Goal: Task Accomplishment & Management: Use online tool/utility

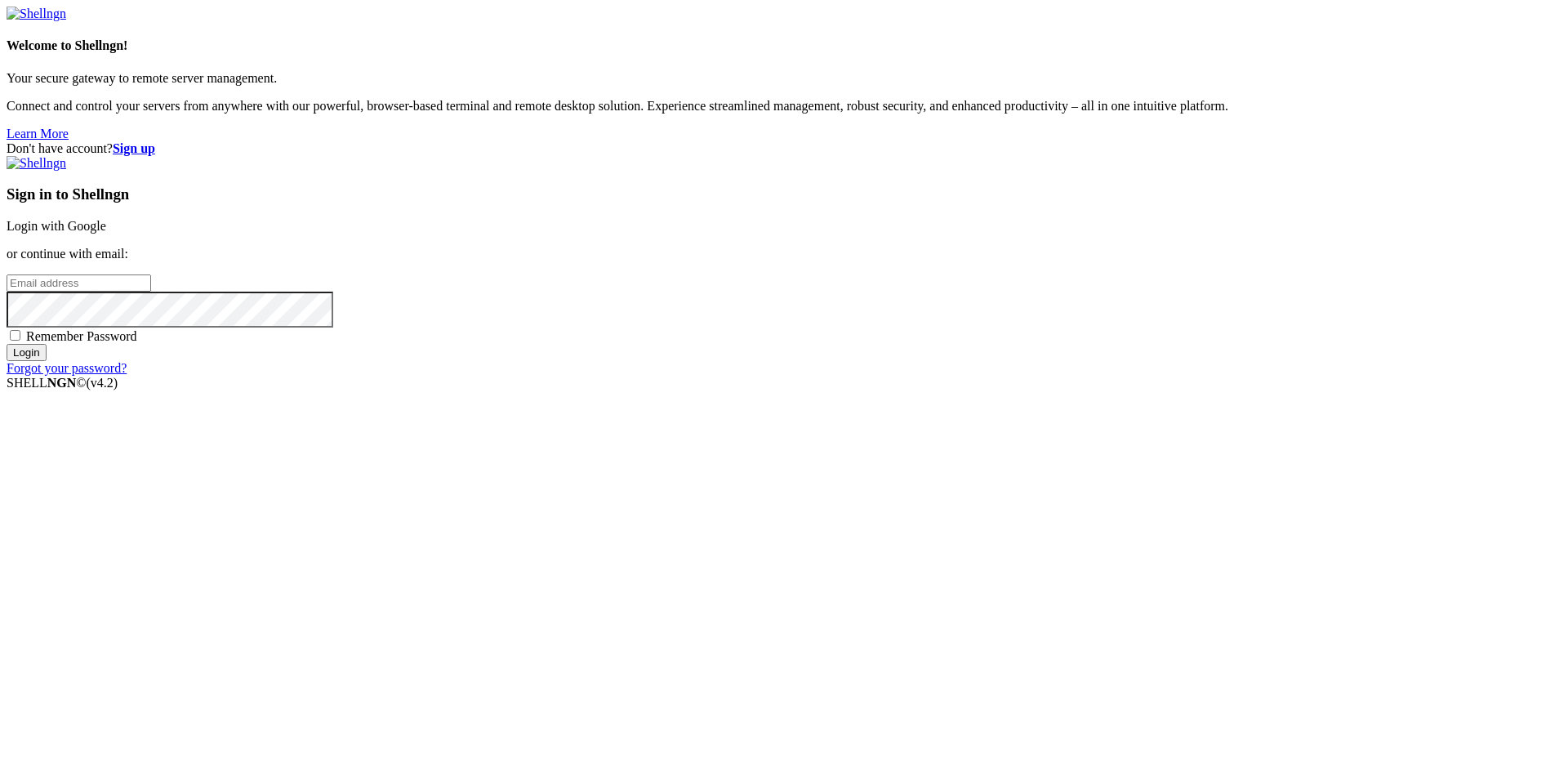
click at [106, 232] on link "Login with Google" at bounding box center [56, 226] width 99 height 14
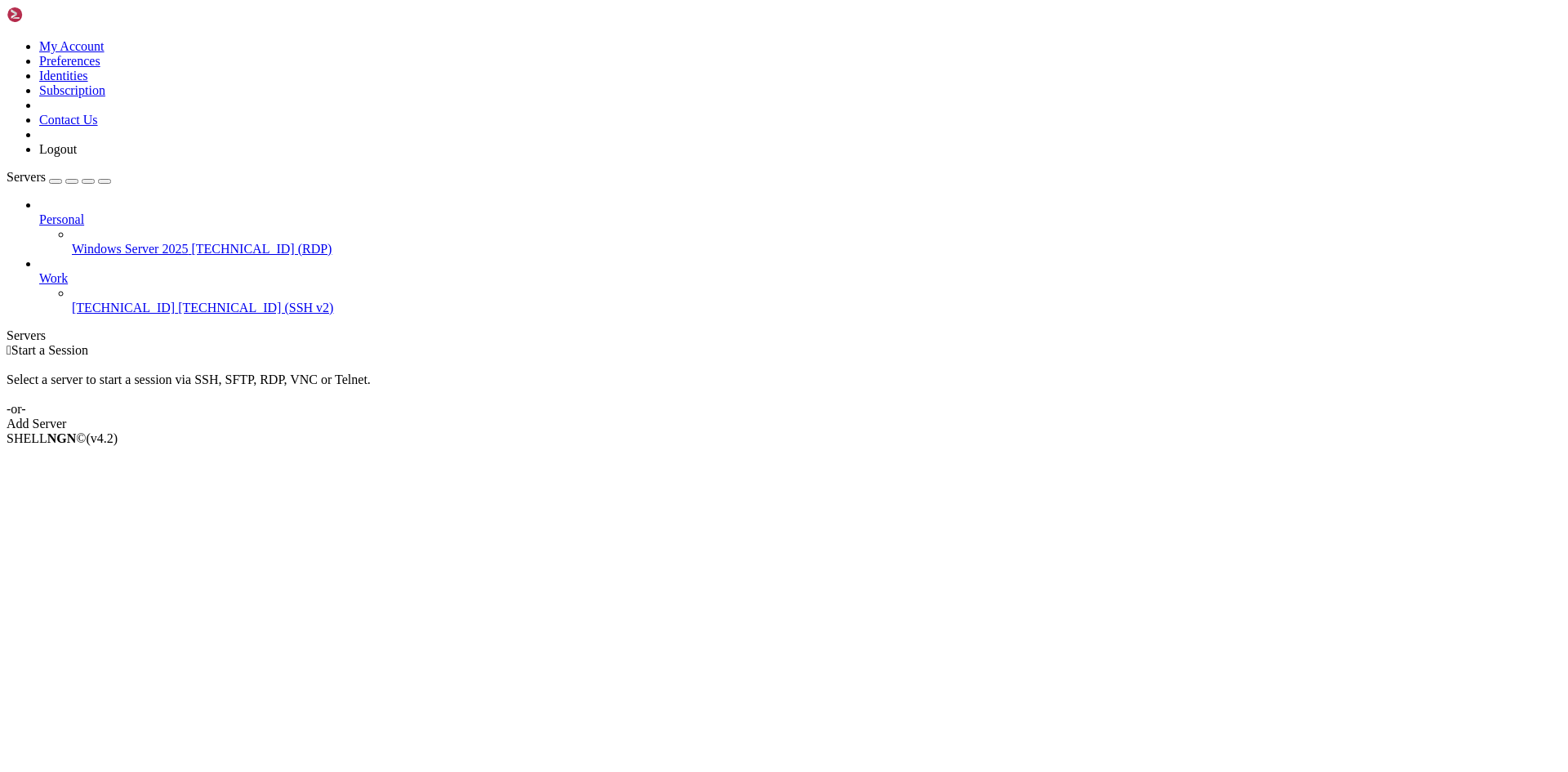
click at [72, 301] on link "[TECHNICAL_ID] [TECHNICAL_ID] (SSH v2)" at bounding box center [817, 308] width 1489 height 15
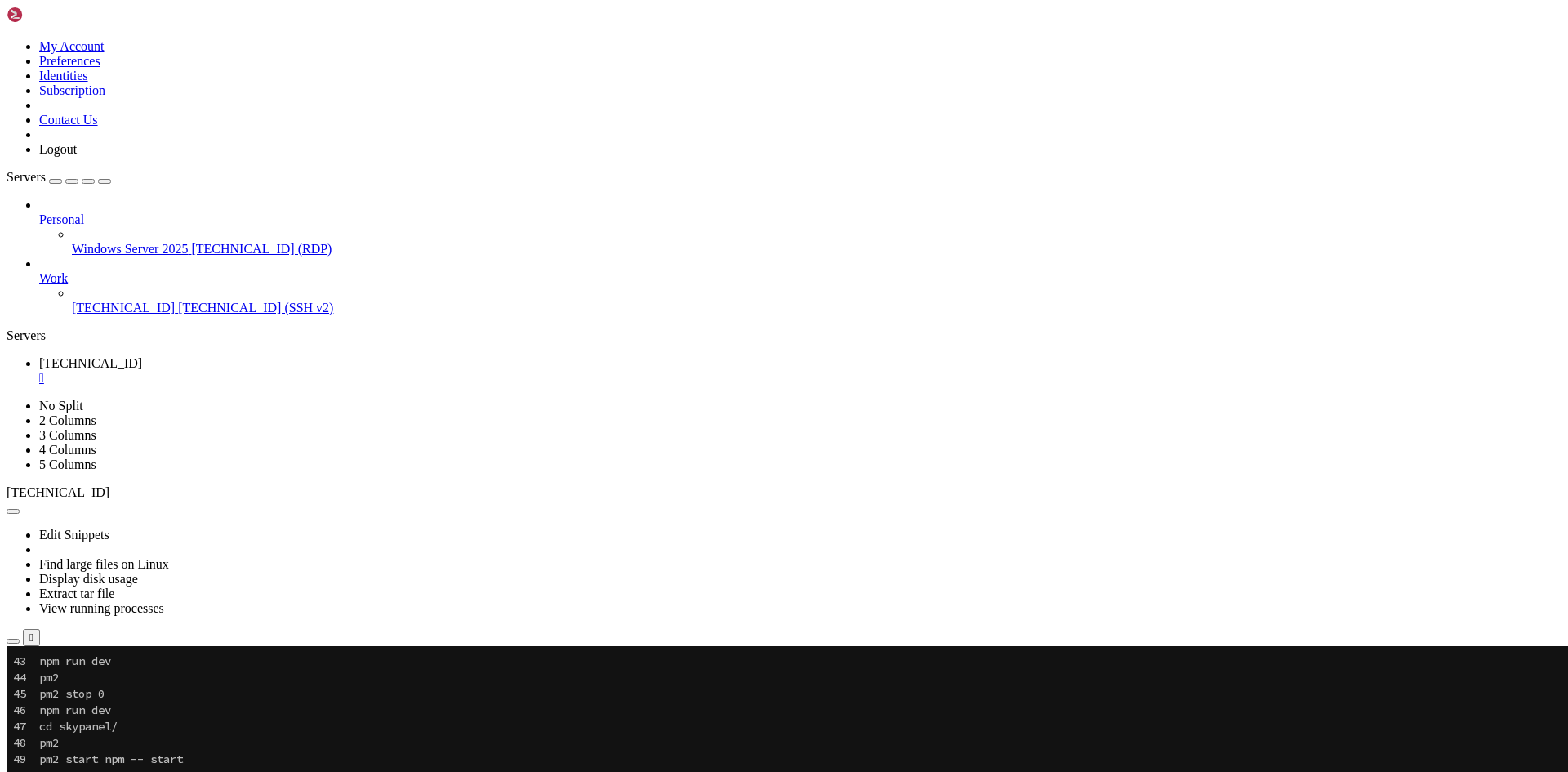
scroll to position [735, 0]
drag, startPoint x: 377, startPoint y: 937, endPoint x: 62, endPoint y: 938, distance: 315.0
copy x-row "pm2 start dist/index.js --name my-node-service"
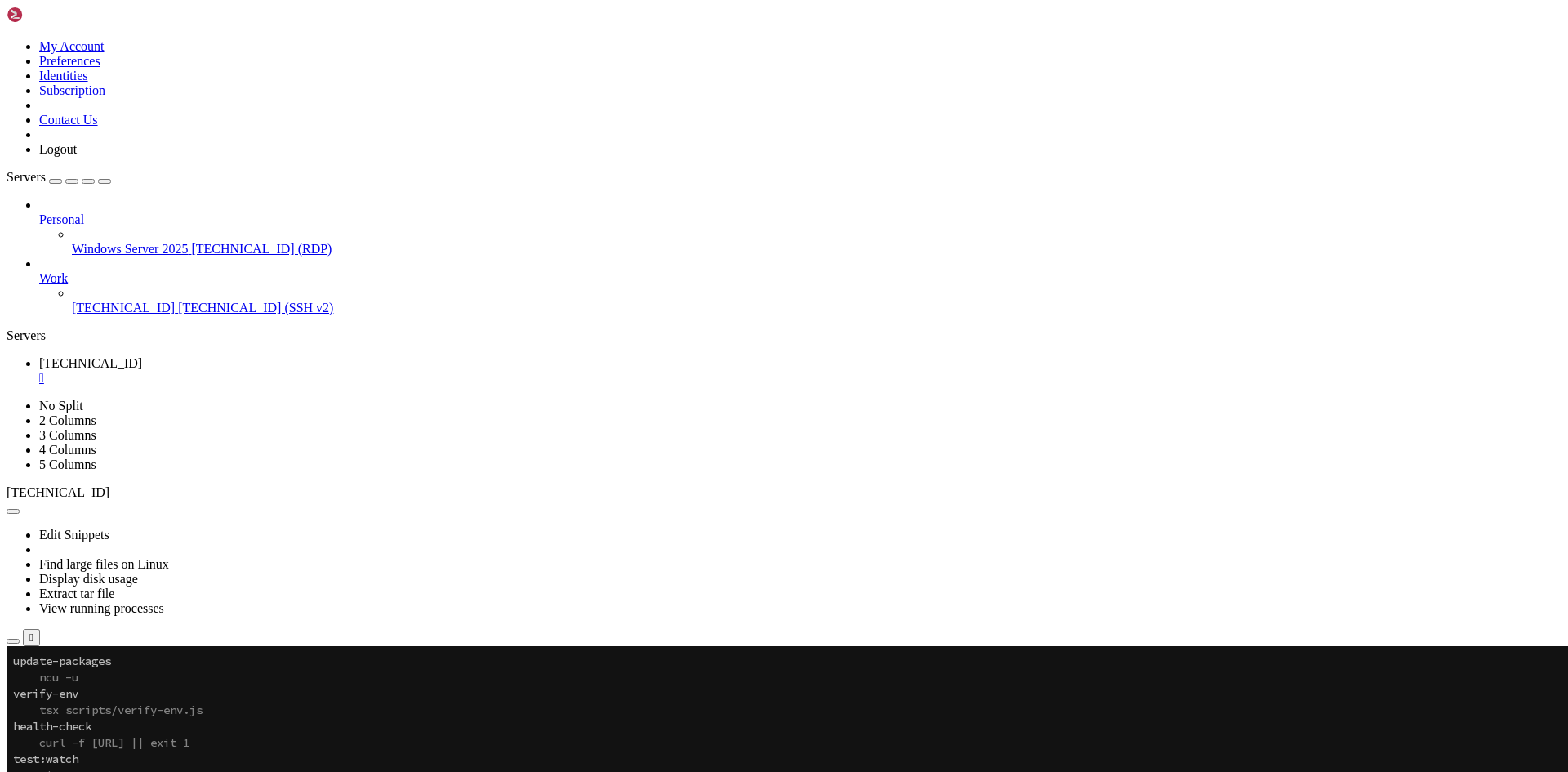
scroll to position [1470, 0]
drag, startPoint x: 698, startPoint y: 1297, endPoint x: 314, endPoint y: 1303, distance: 384.0
drag, startPoint x: 322, startPoint y: 1299, endPoint x: 362, endPoint y: 1302, distance: 40.1
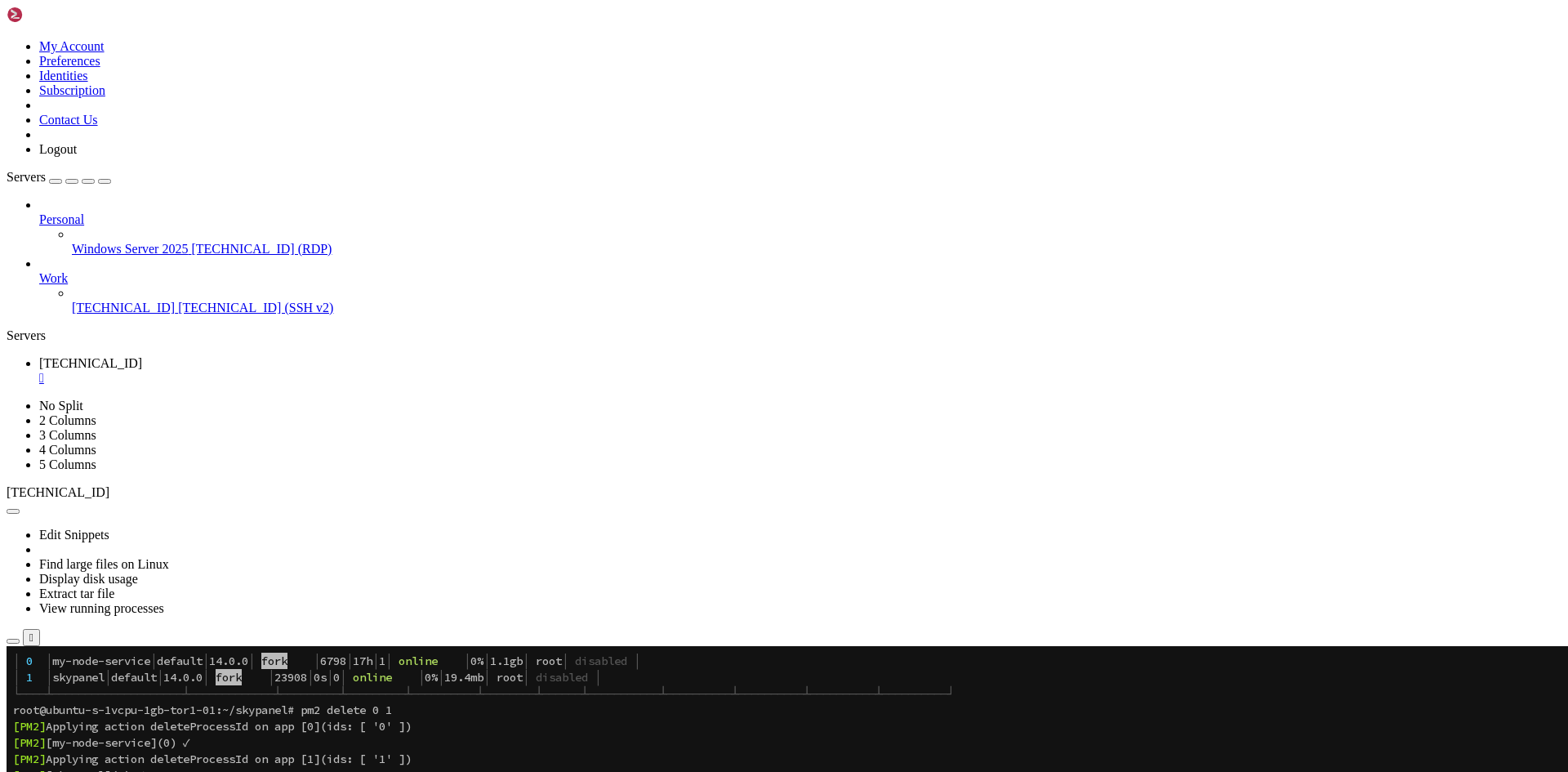
scroll to position [1731, 0]
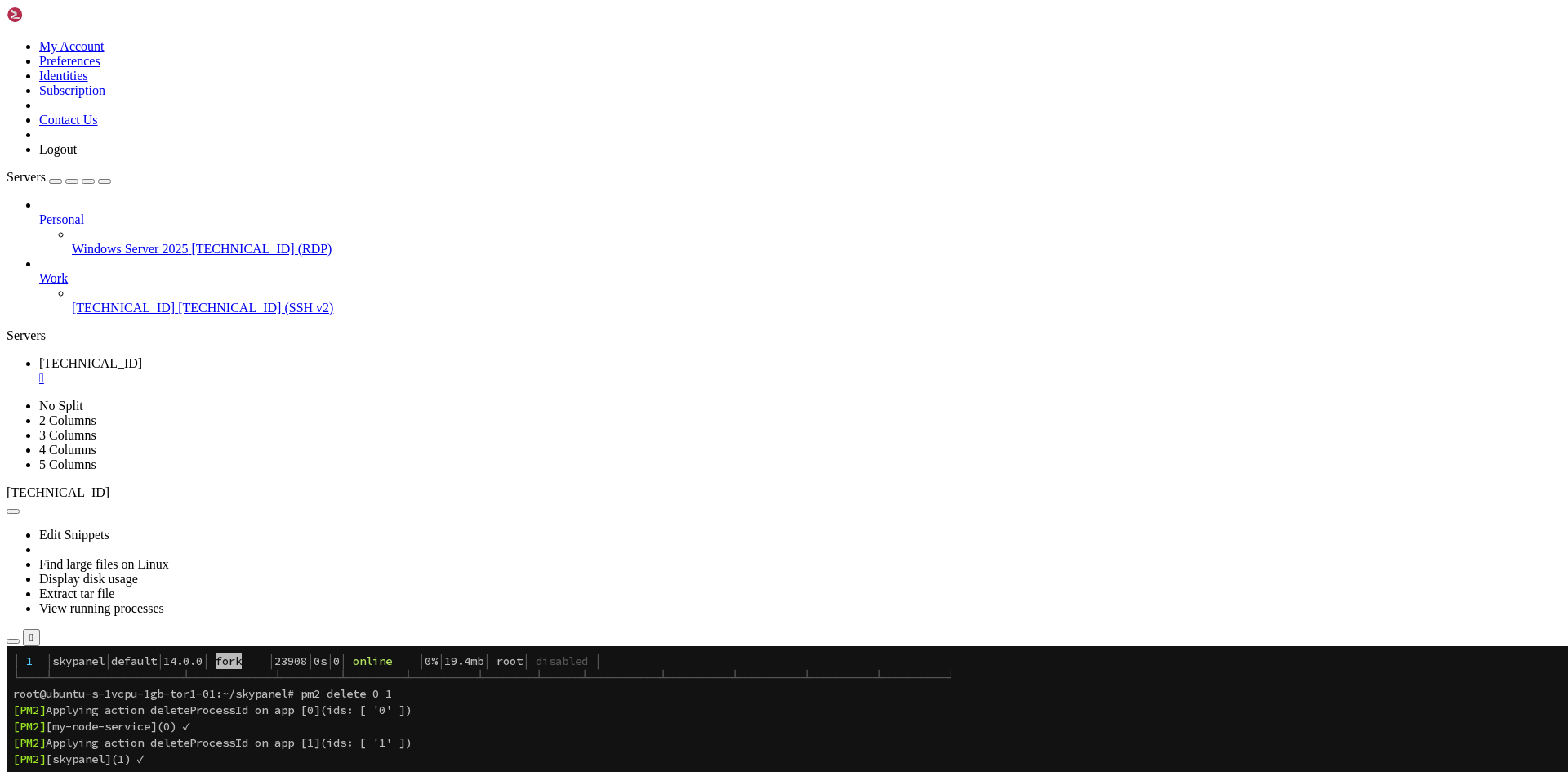
click at [105, 182] on icon "button" at bounding box center [105, 182] width 0 height 0
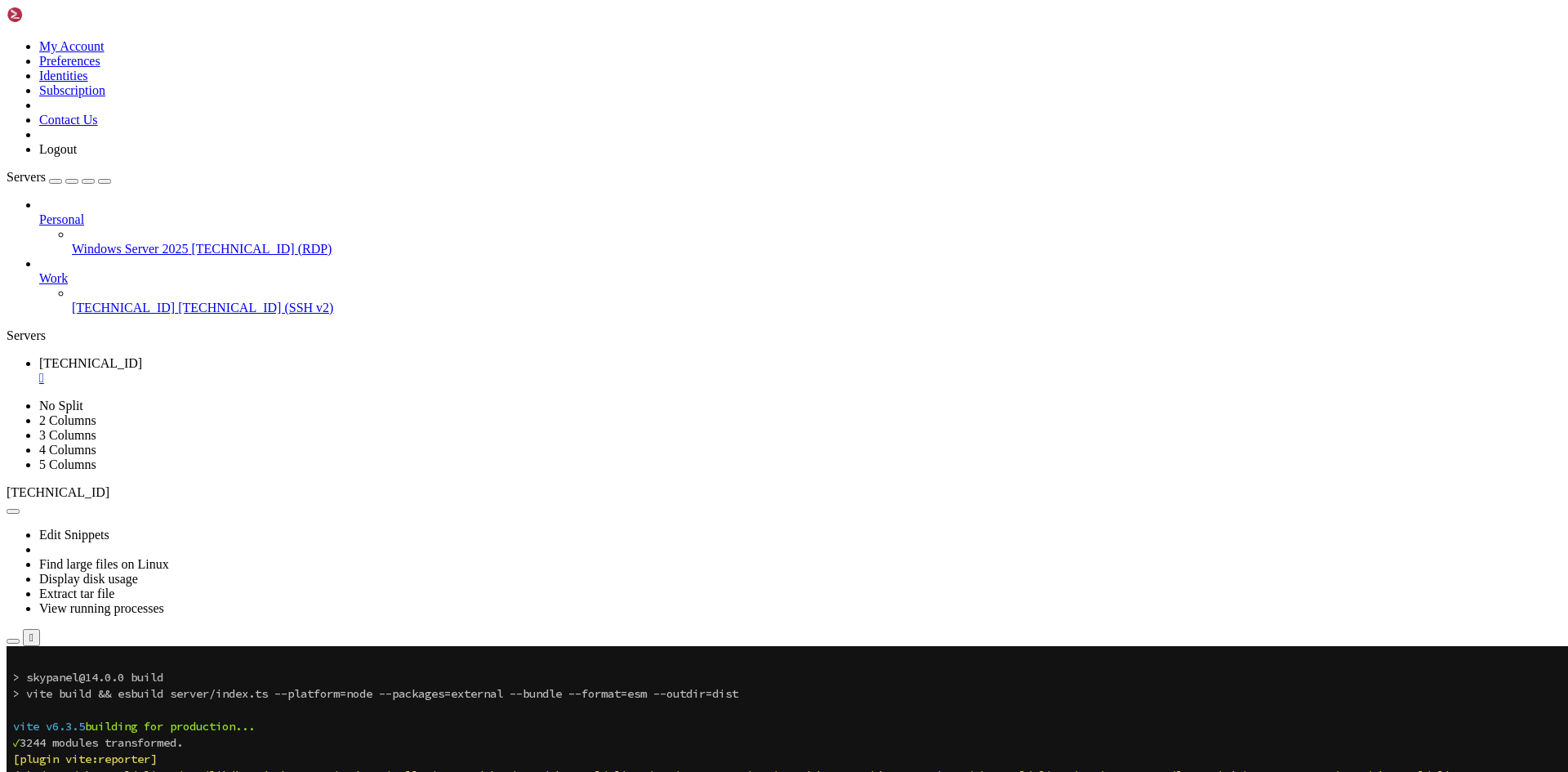
scroll to position [2287, 0]
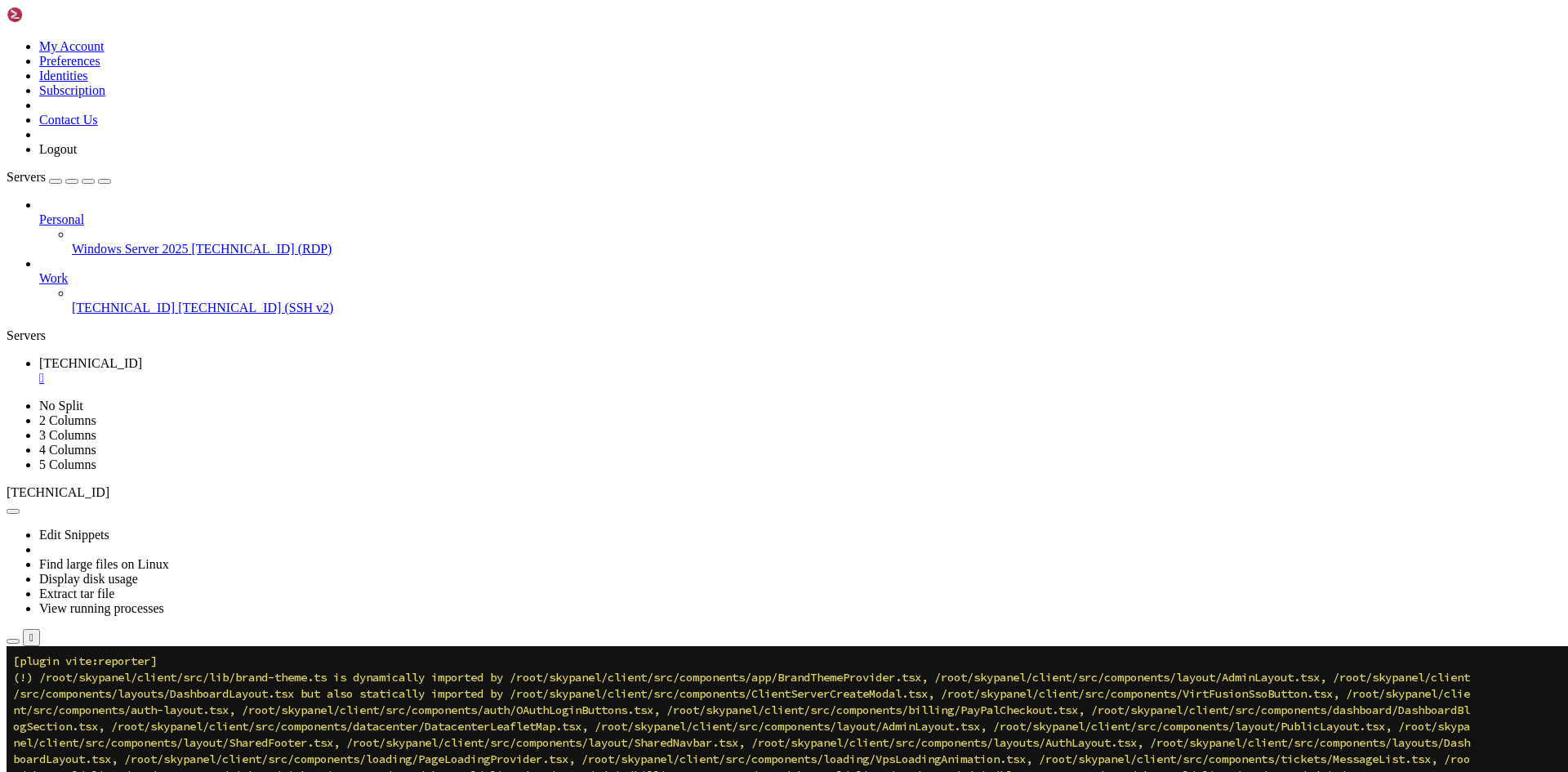
scroll to position [3120, 0]
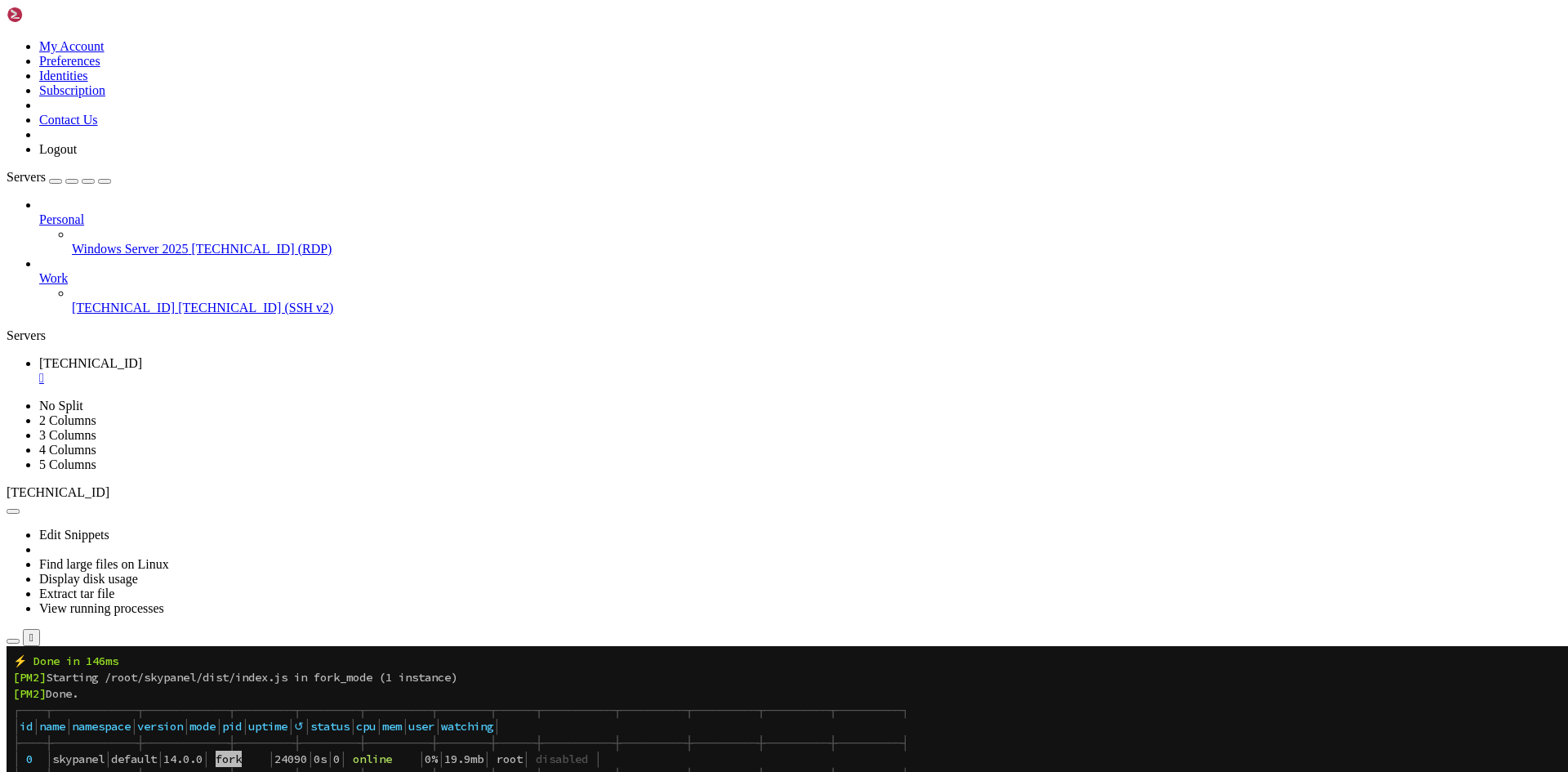
scroll to position [3643, 0]
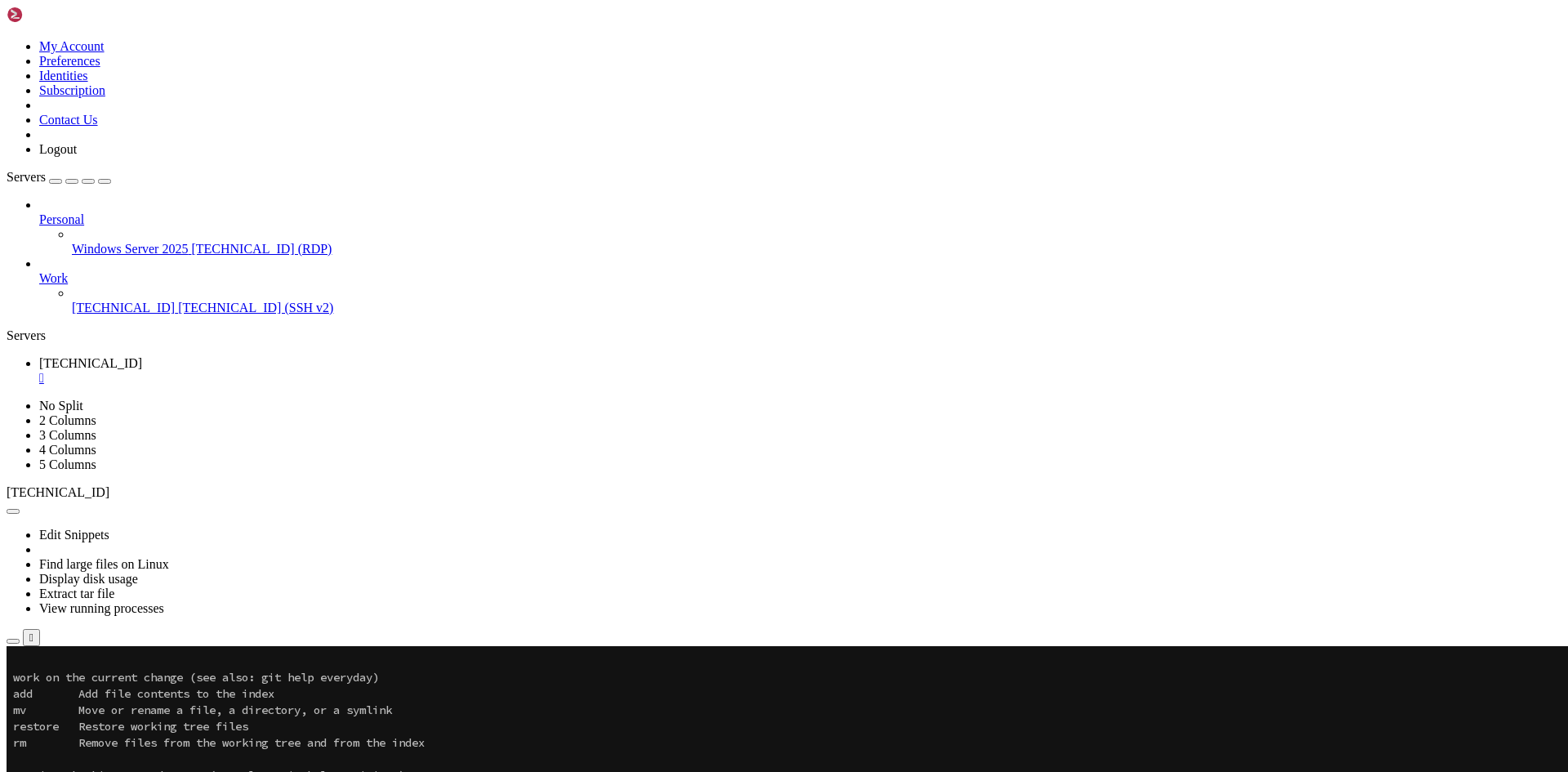
scroll to position [4655, 0]
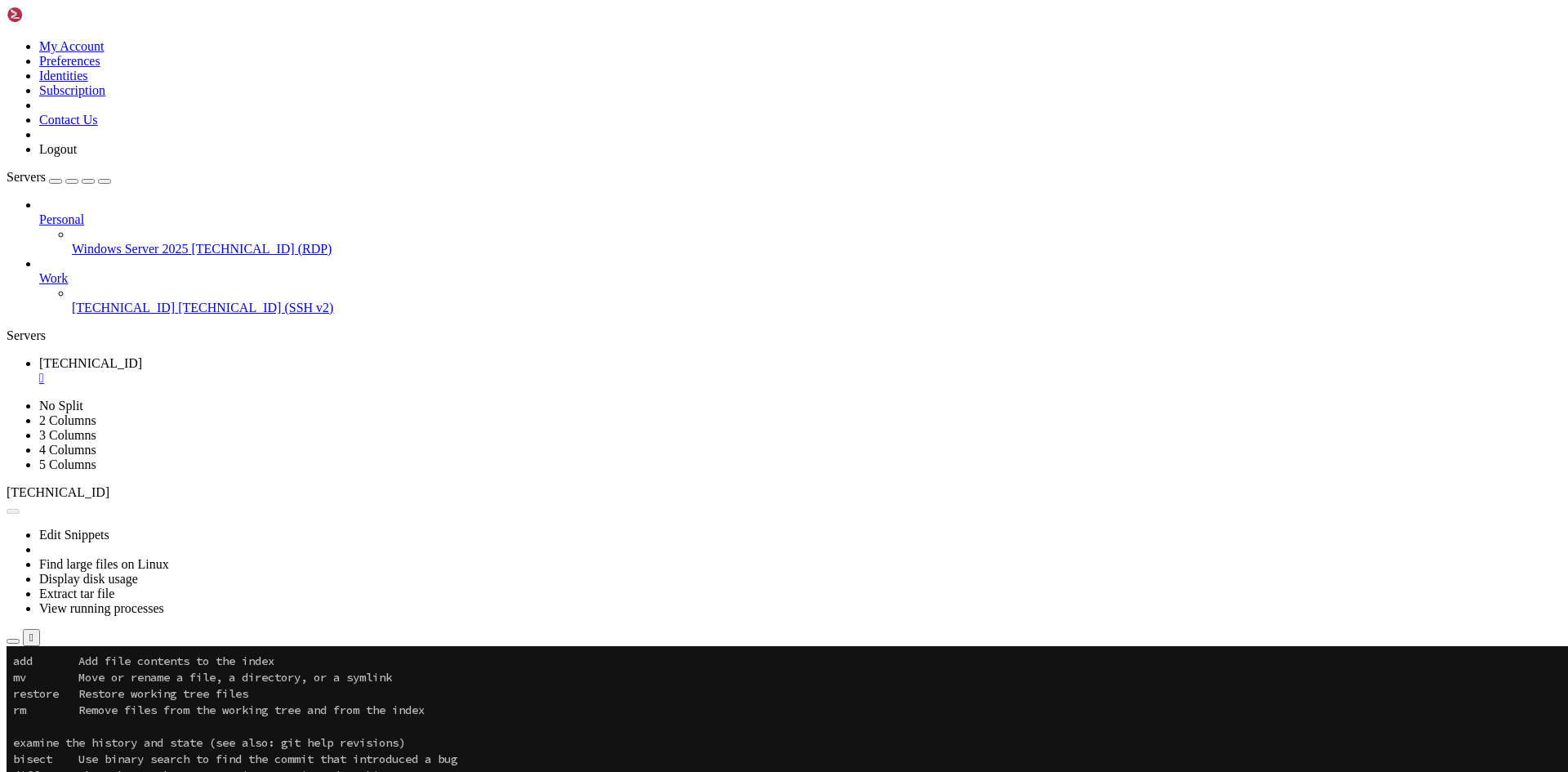
click at [72, 694] on button "Reconnect" at bounding box center [39, 703] width 66 height 17
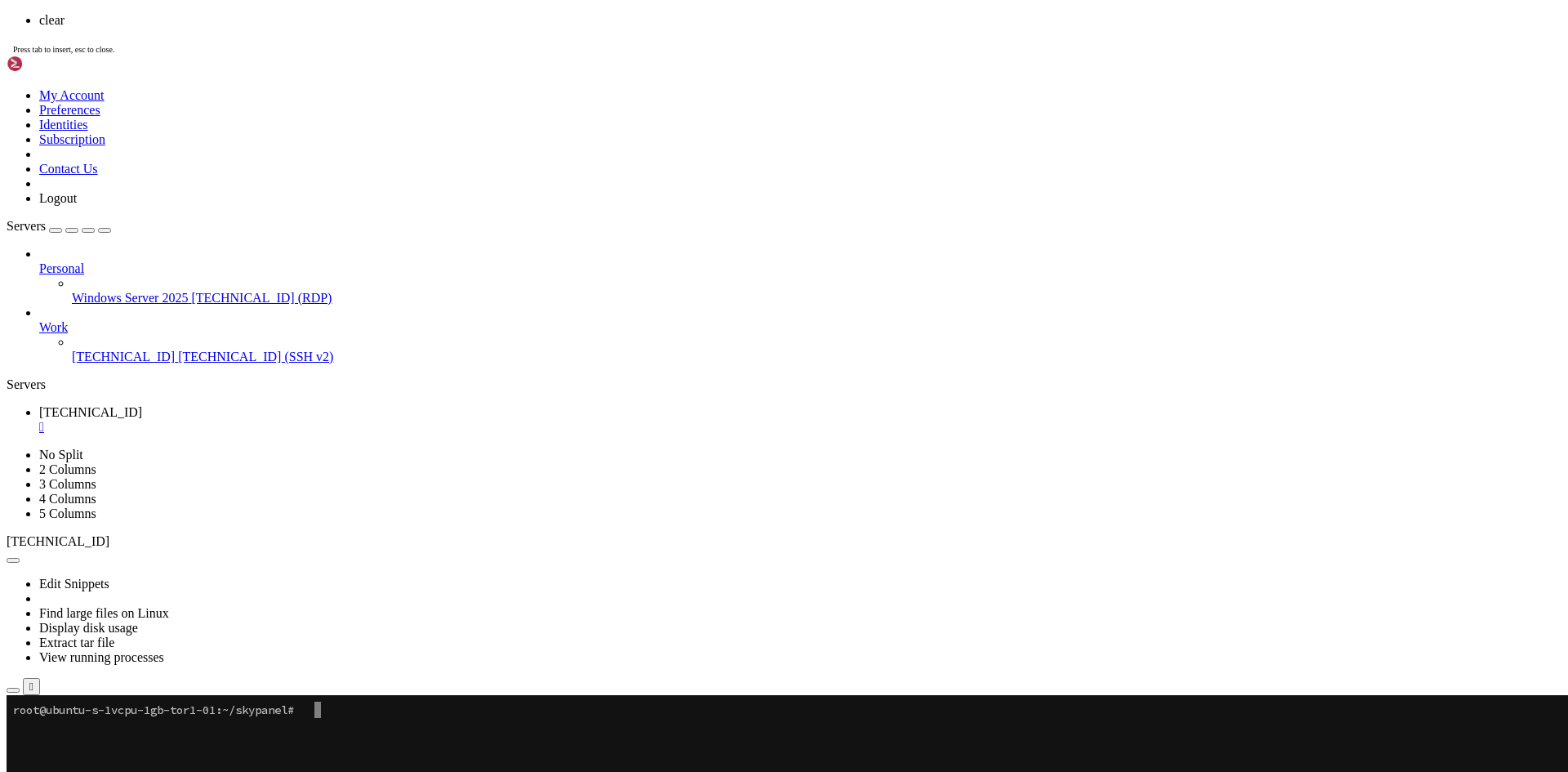
scroll to position [0, 0]
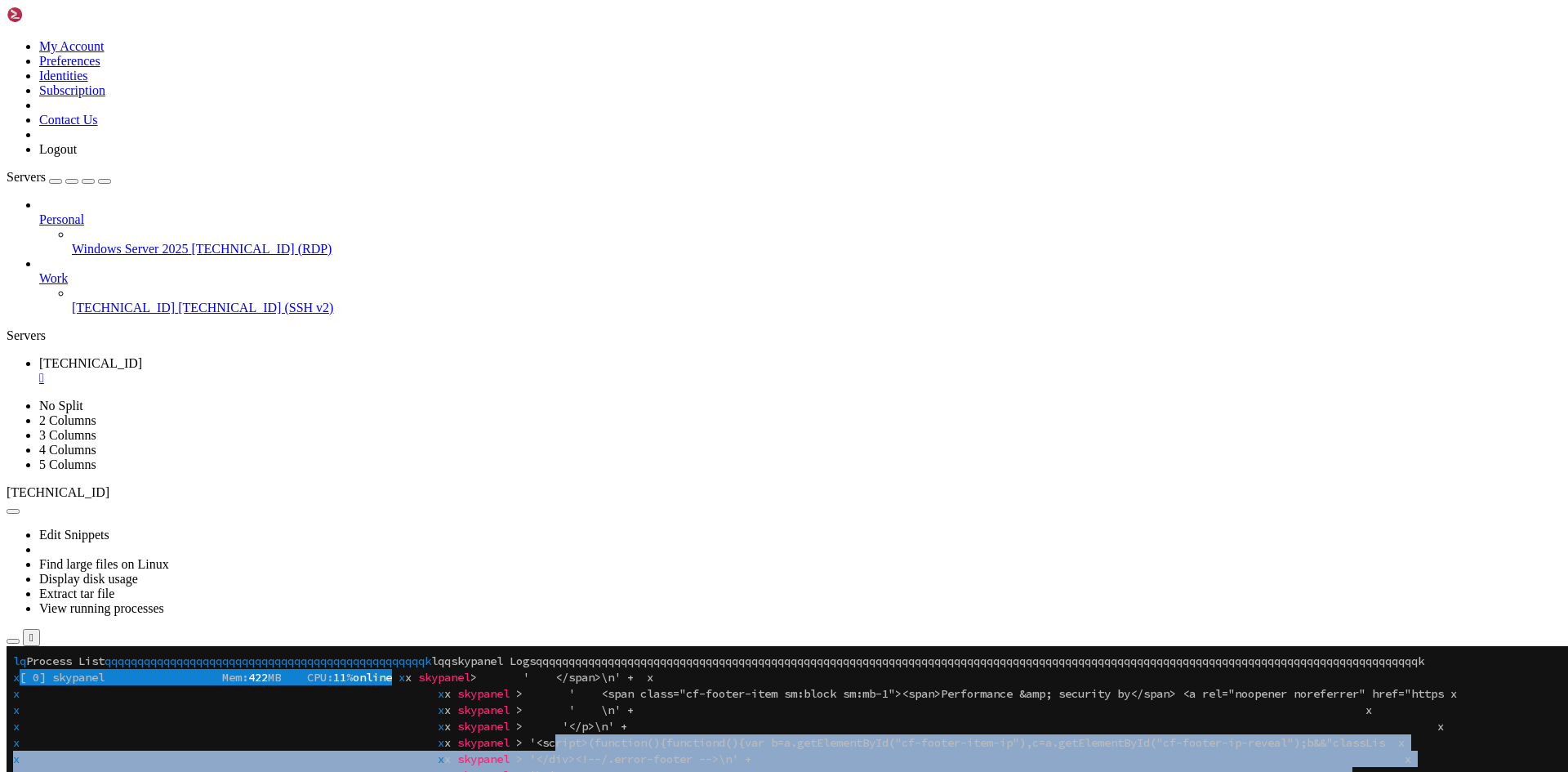
drag, startPoint x: 736, startPoint y: 1023, endPoint x: 625, endPoint y: 737, distance: 306.8
click at [555, 737] on span "<sc" at bounding box center [545, 743] width 20 height 15
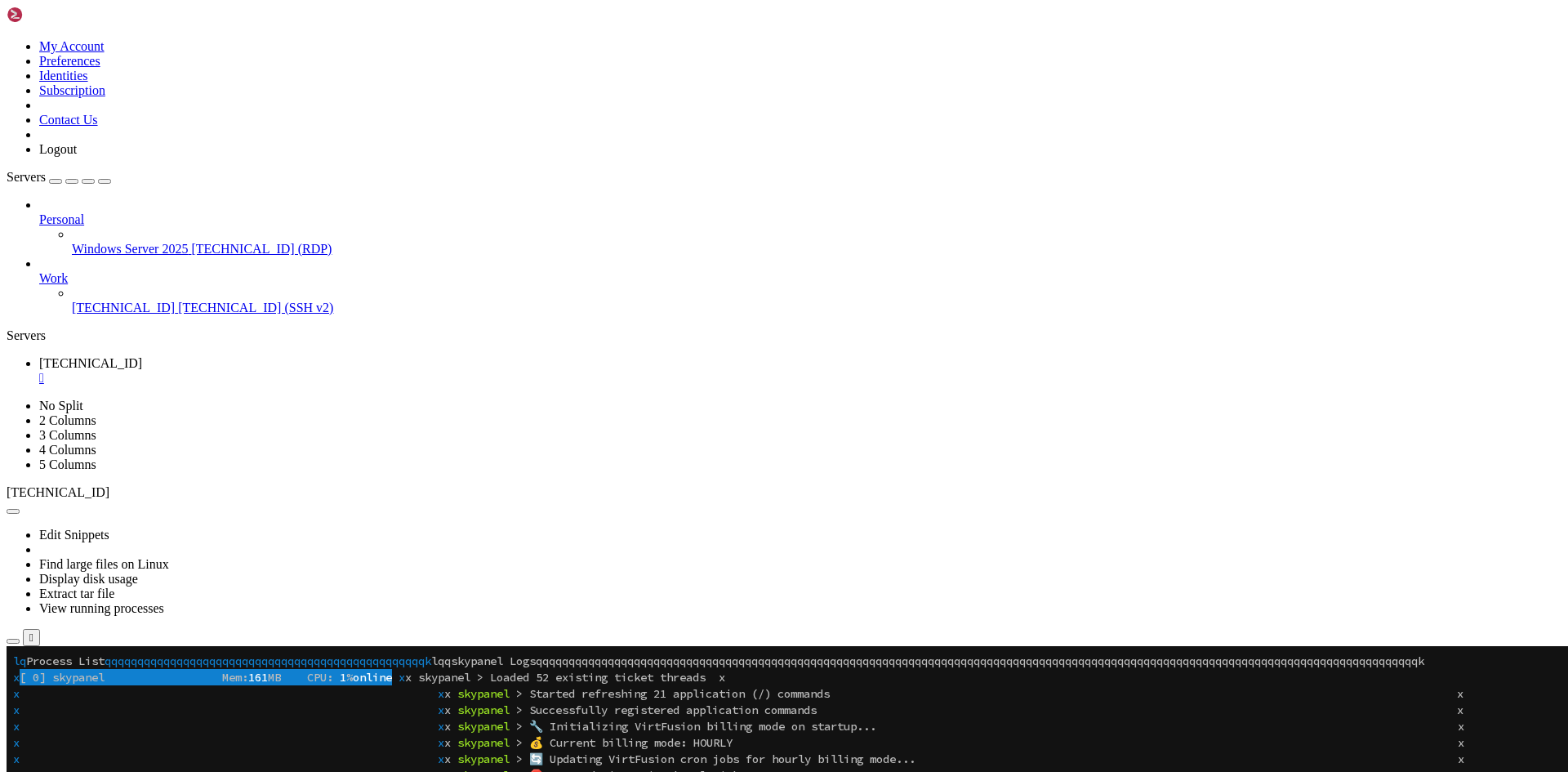
click at [800, 646] on div at bounding box center [784, 646] width 1555 height 0
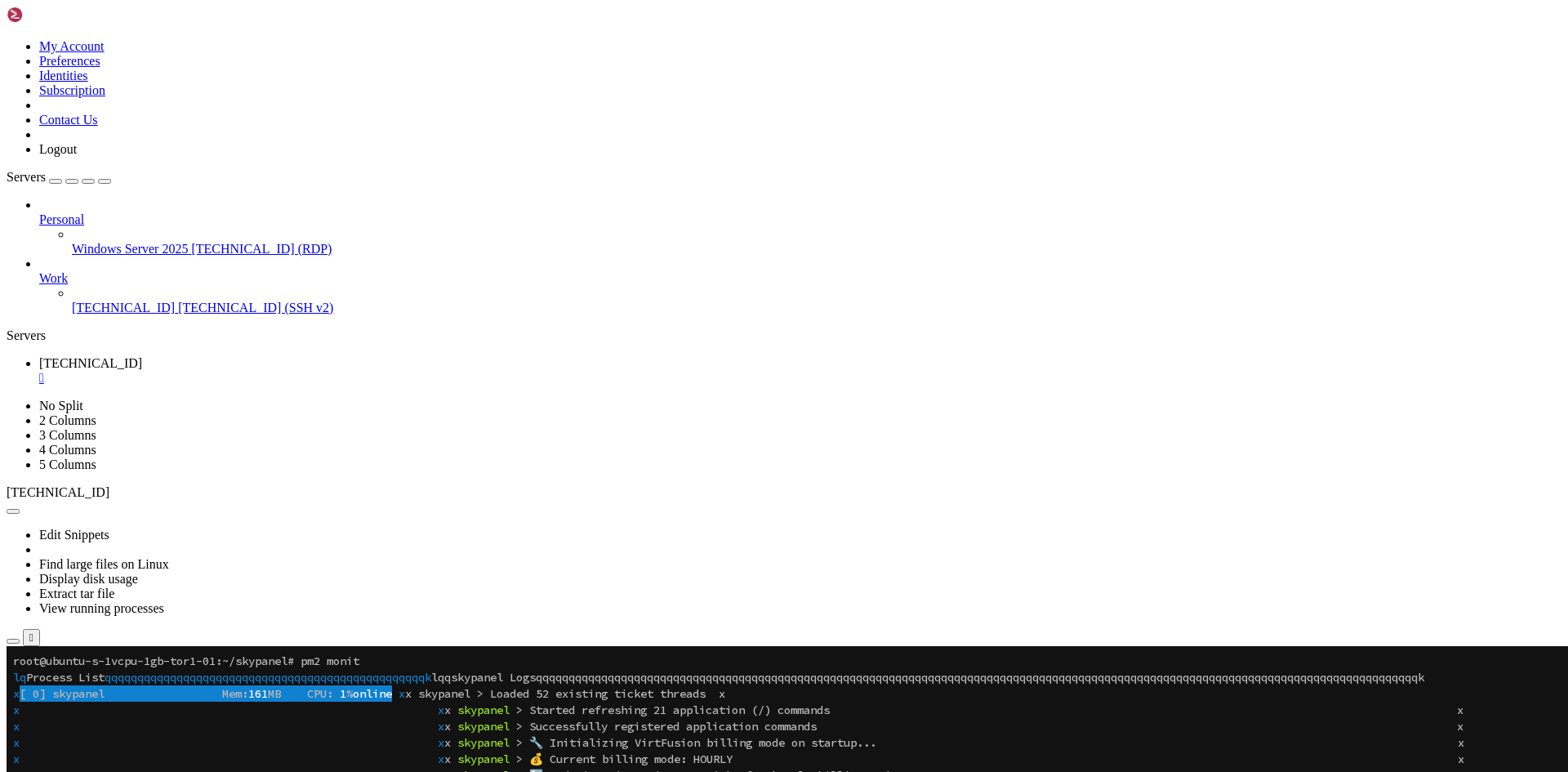
scroll to position [0, 0]
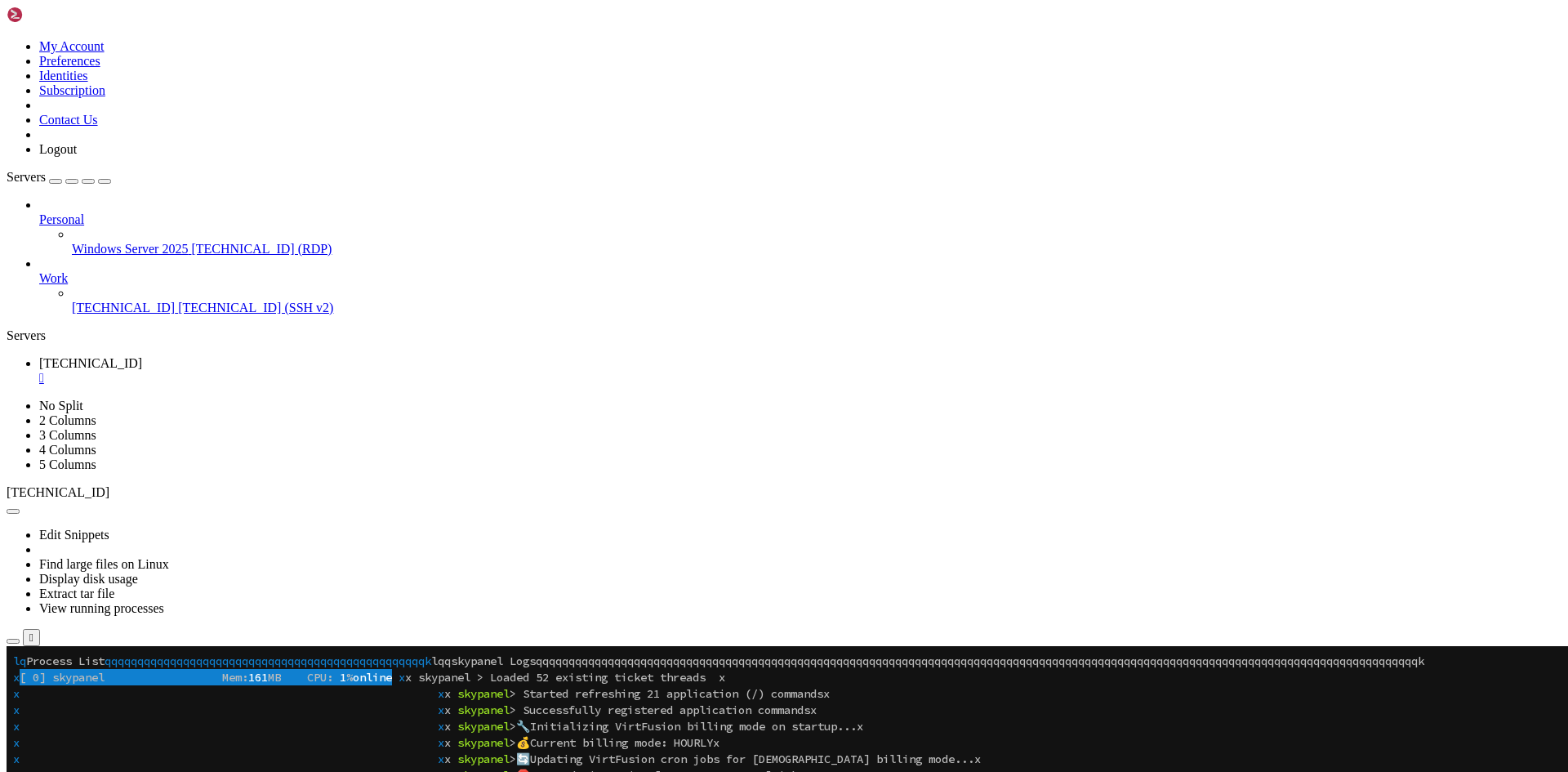
drag, startPoint x: 632, startPoint y: 785, endPoint x: 910, endPoint y: 787, distance: 278.0
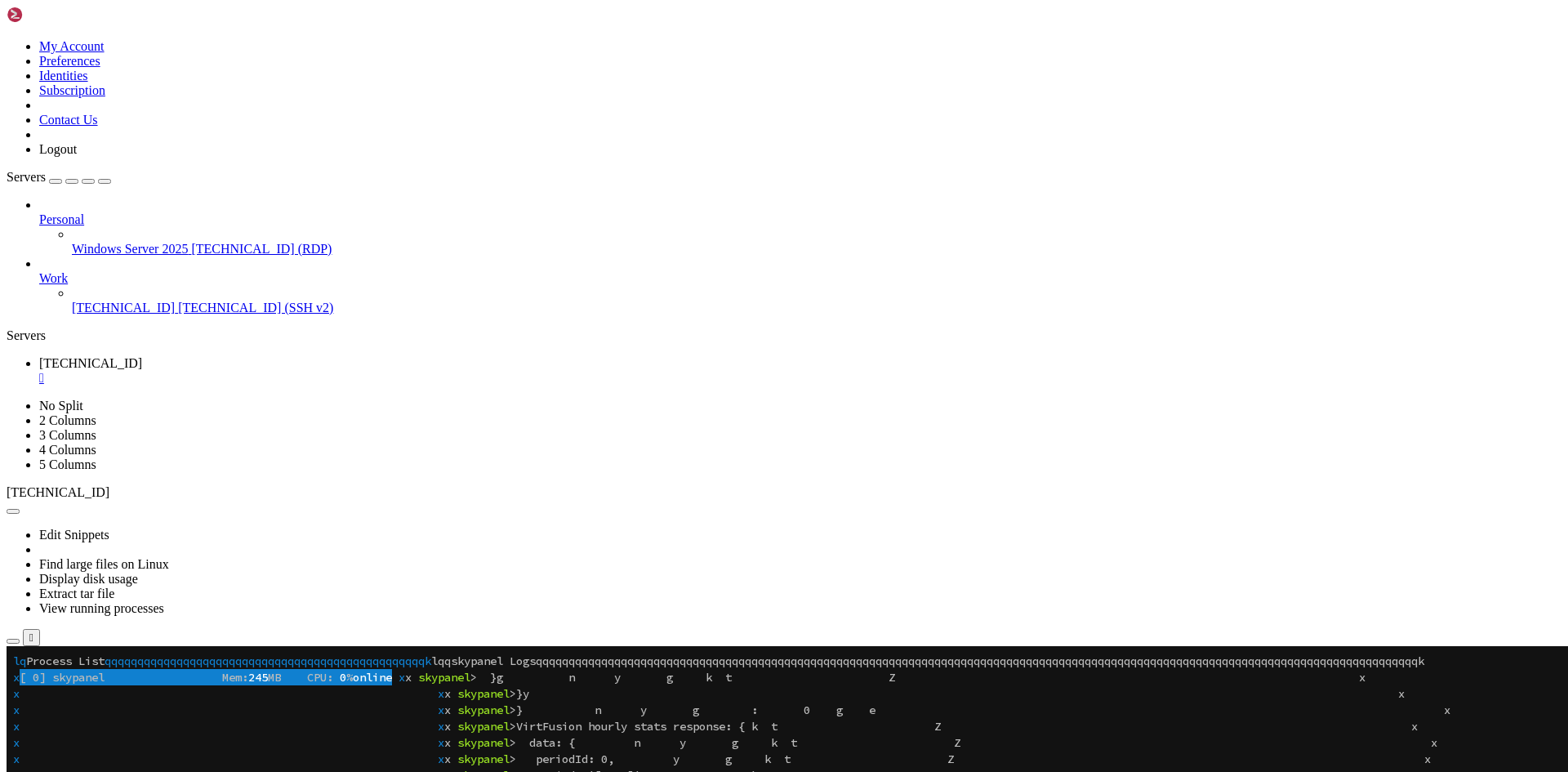
drag, startPoint x: 556, startPoint y: 723, endPoint x: 979, endPoint y: 878, distance: 450.5
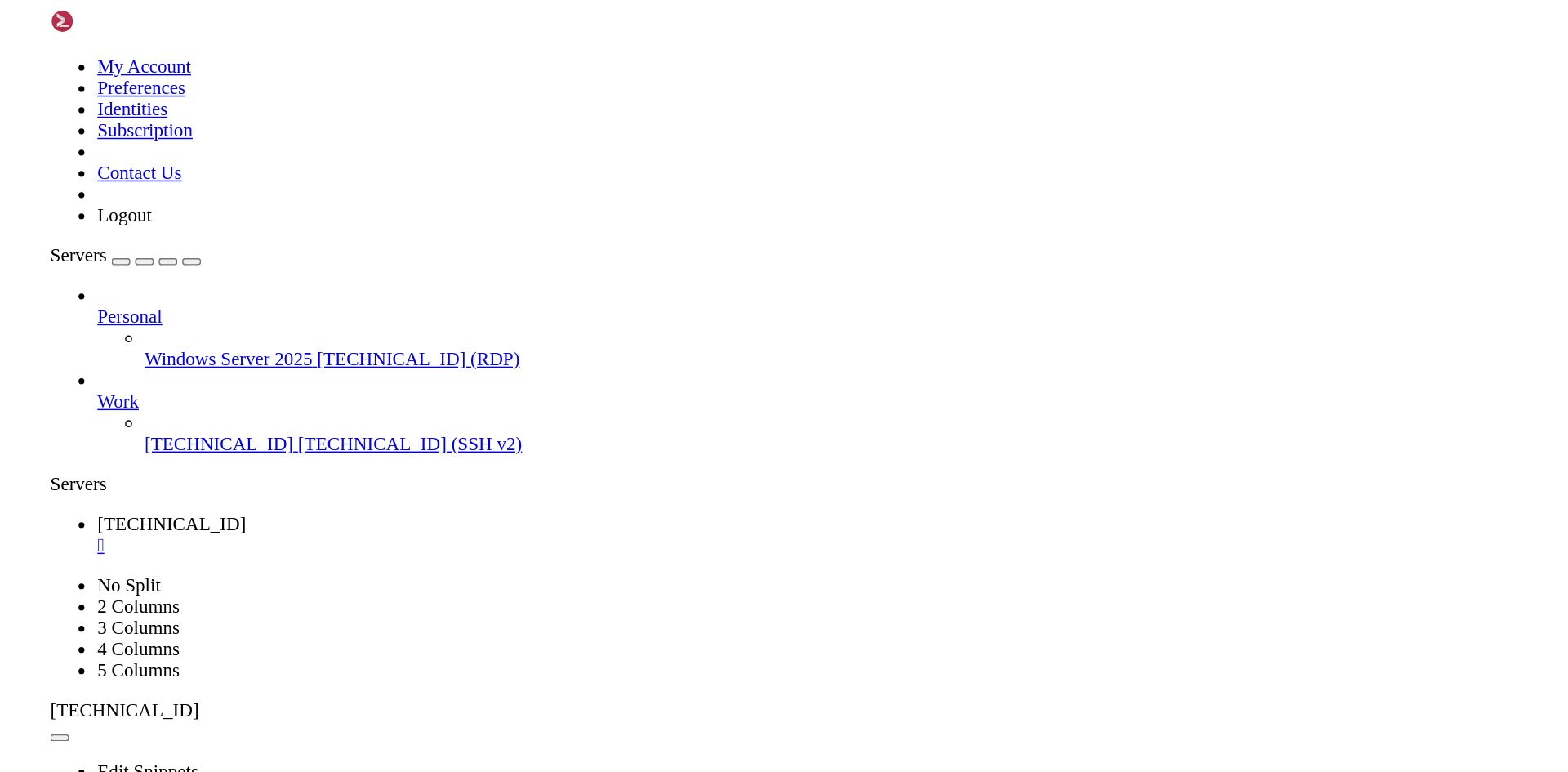
scroll to position [213, 0]
